Goal: Navigation & Orientation: Understand site structure

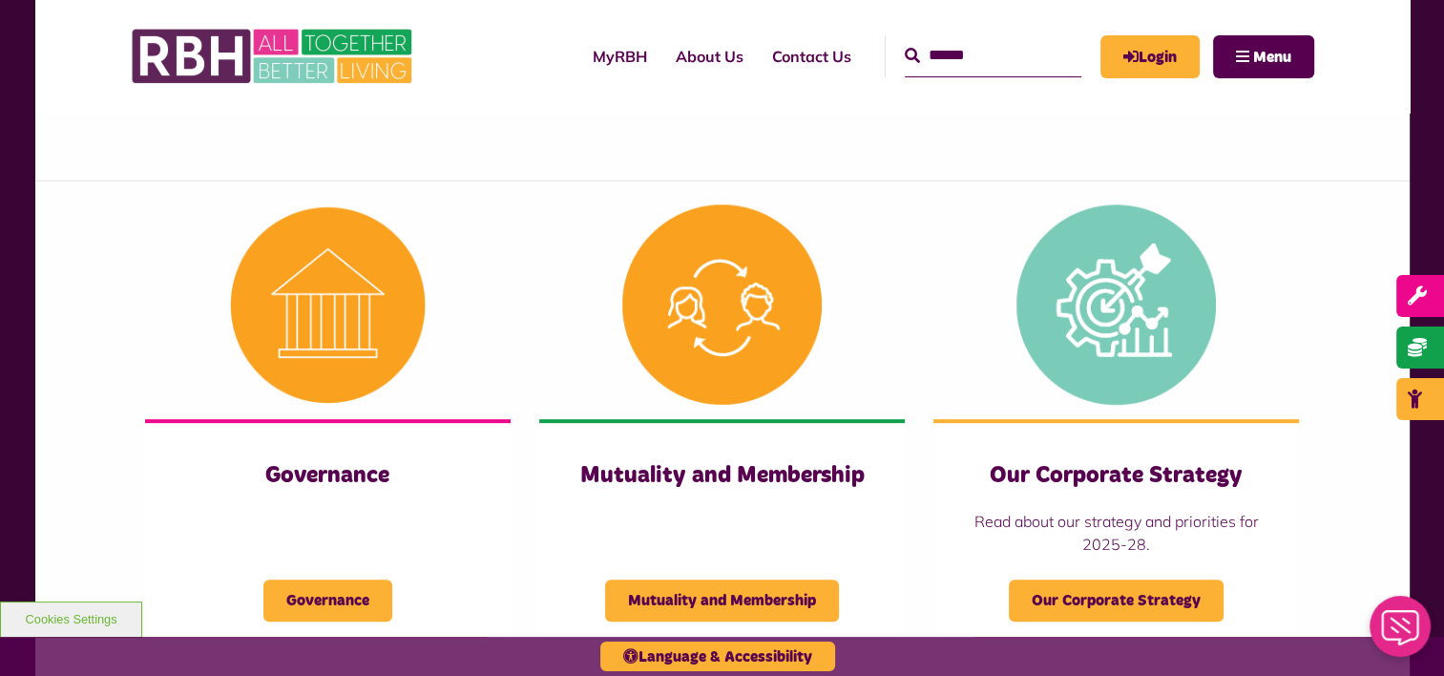
scroll to position [695, 0]
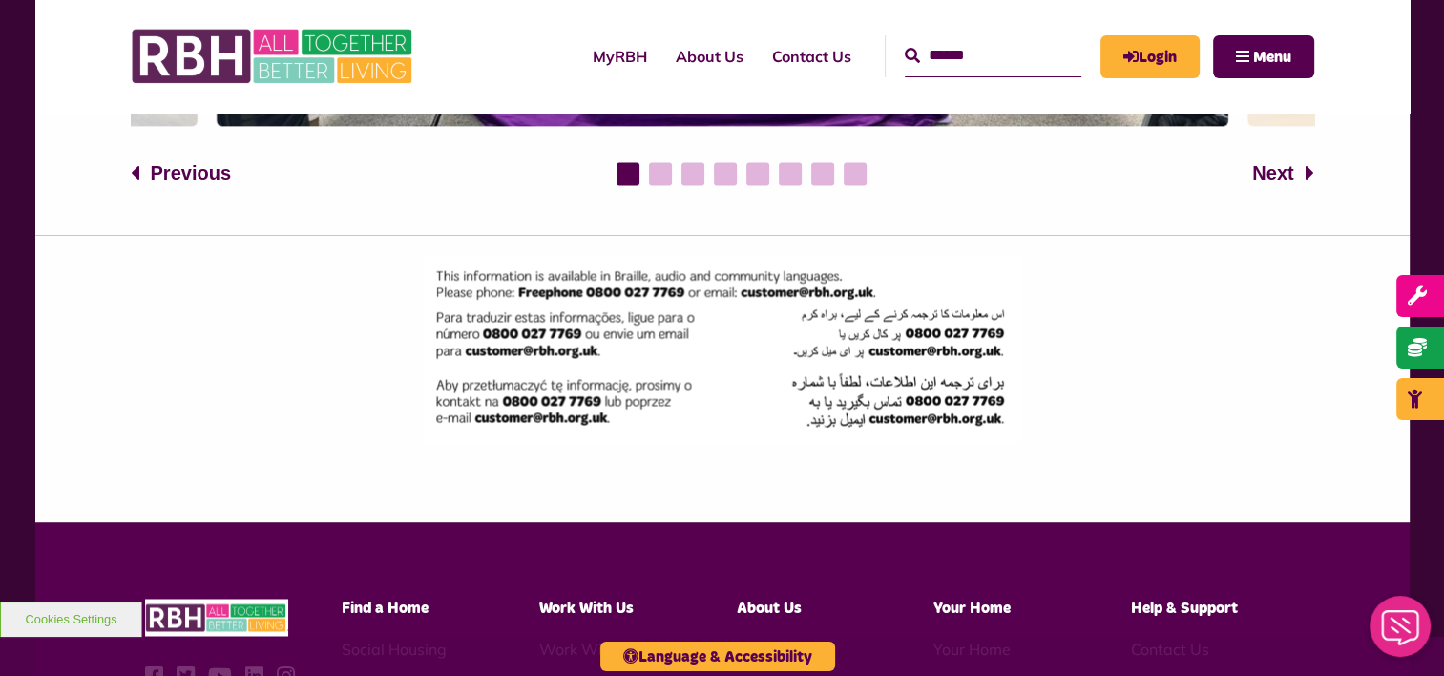
scroll to position [2936, 0]
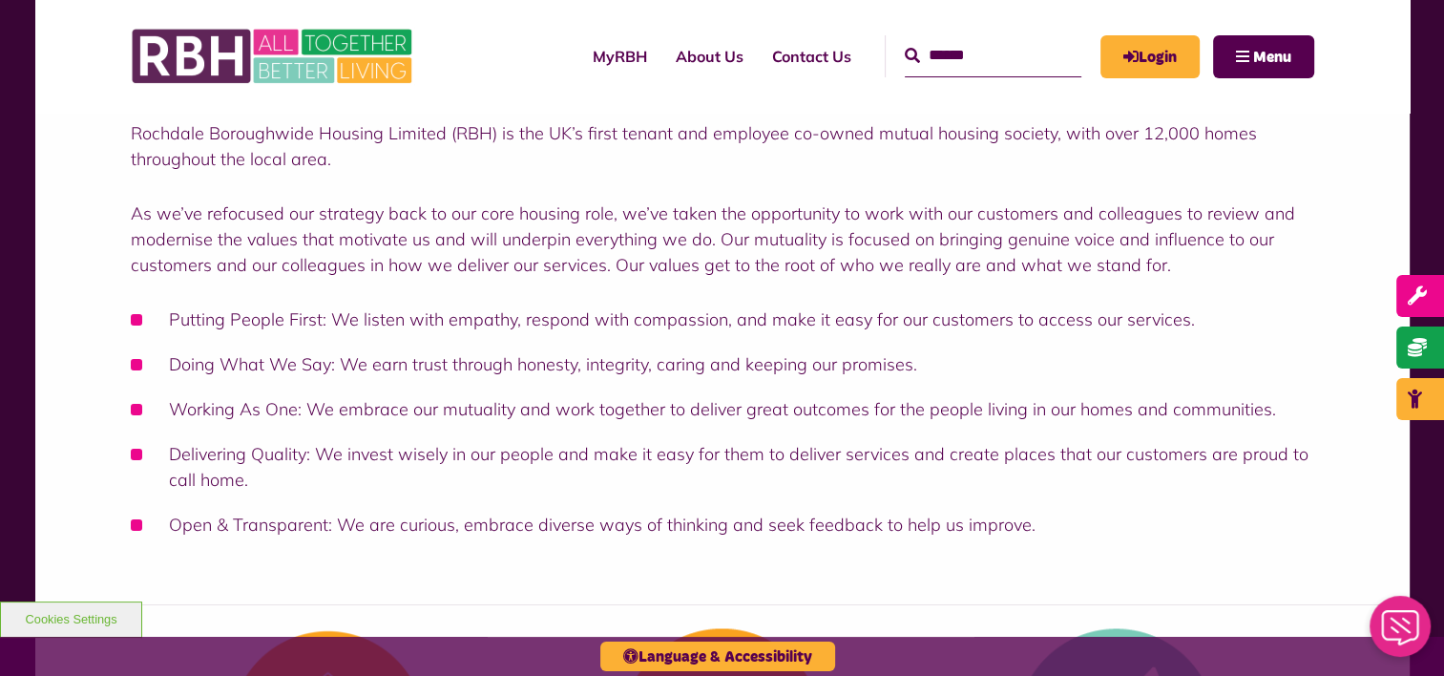
scroll to position [359, 0]
